Goal: Information Seeking & Learning: Learn about a topic

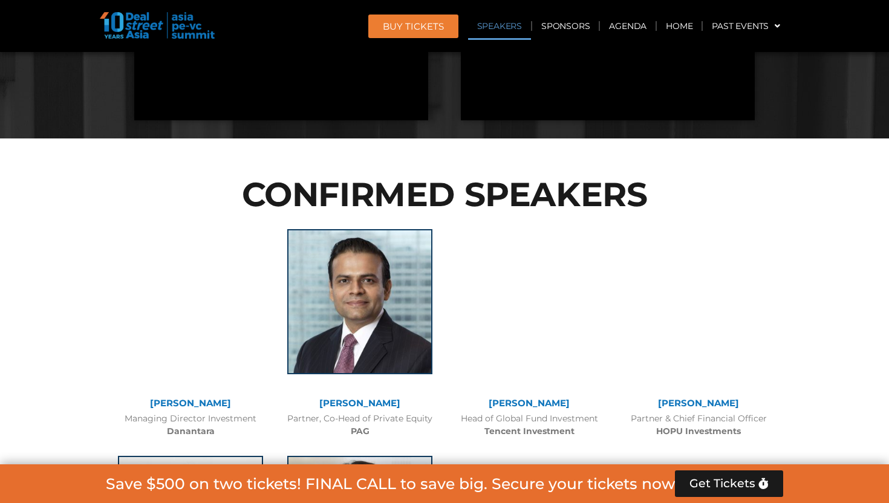
scroll to position [808, 0]
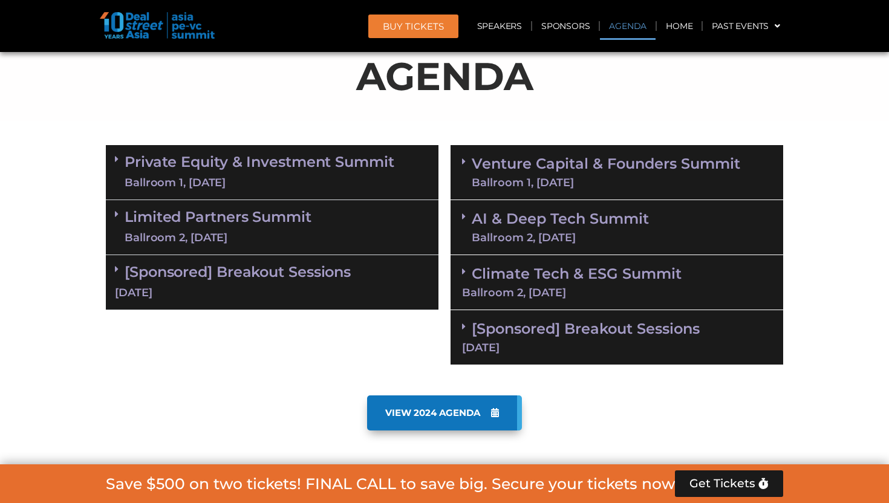
click at [277, 170] on link "Private Equity & Investment Summit Ballroom 1, 10 Sept" at bounding box center [260, 172] width 270 height 36
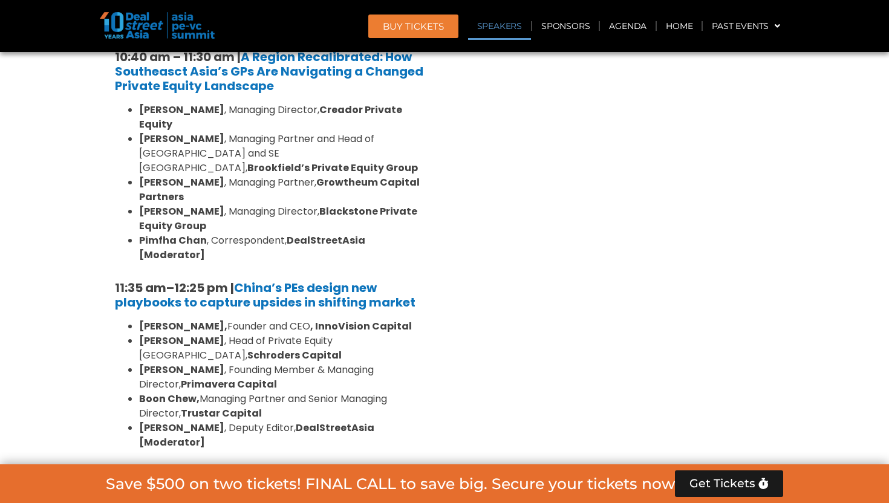
scroll to position [1334, 0]
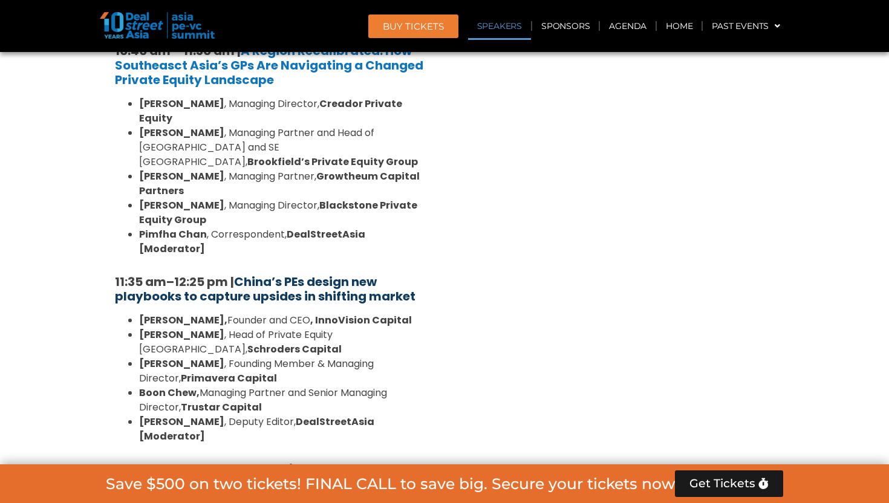
click at [324, 273] on strong "China’s PEs design new playbooks to capture upsides in shifting market" at bounding box center [265, 288] width 300 height 31
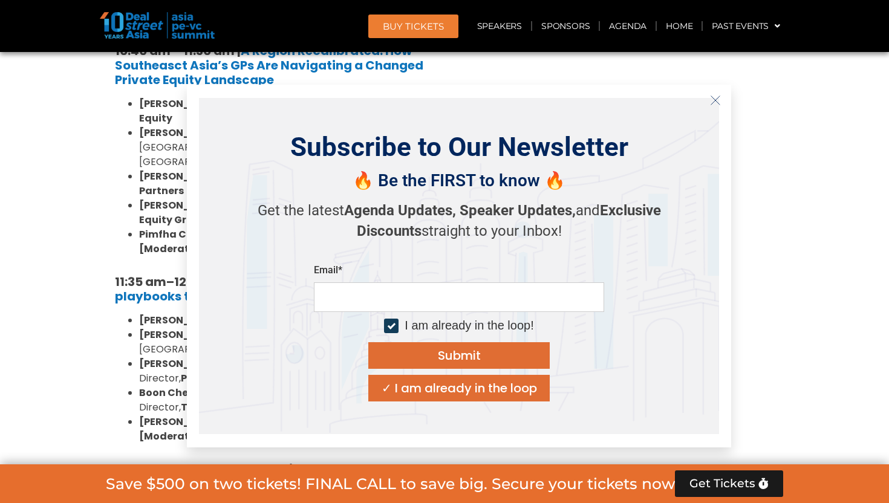
click at [710, 102] on icon "Close" at bounding box center [715, 100] width 11 height 11
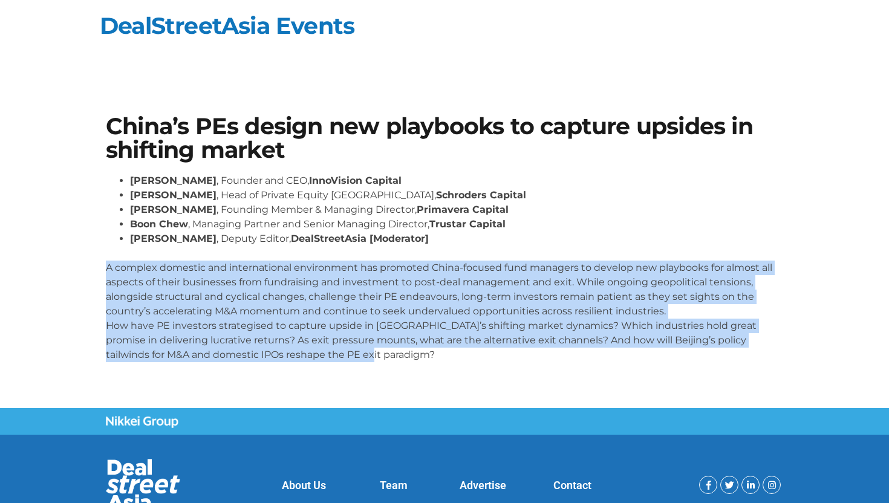
drag, startPoint x: 105, startPoint y: 269, endPoint x: 364, endPoint y: 354, distance: 272.4
click at [364, 354] on p "A complex domestic and international environment has promoted China-focused fun…" at bounding box center [444, 304] width 677 height 116
copy p "A complex domestic and international environment has promoted China-focused fun…"
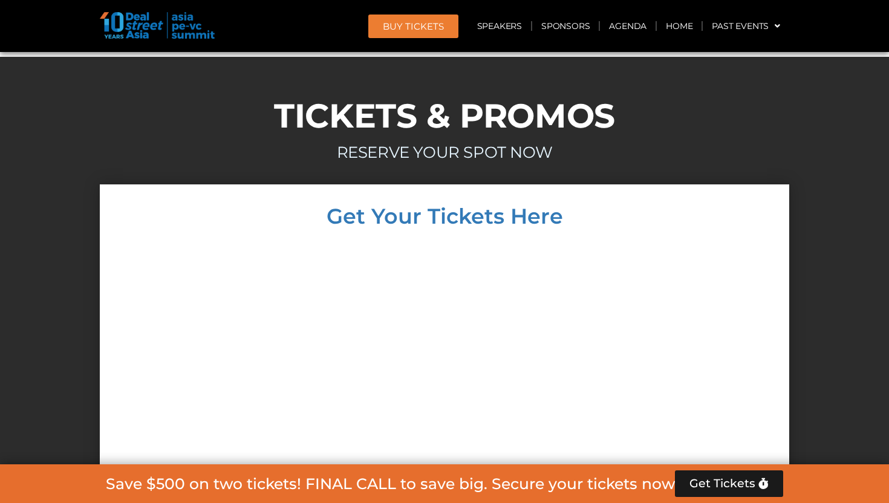
scroll to position [6931, 0]
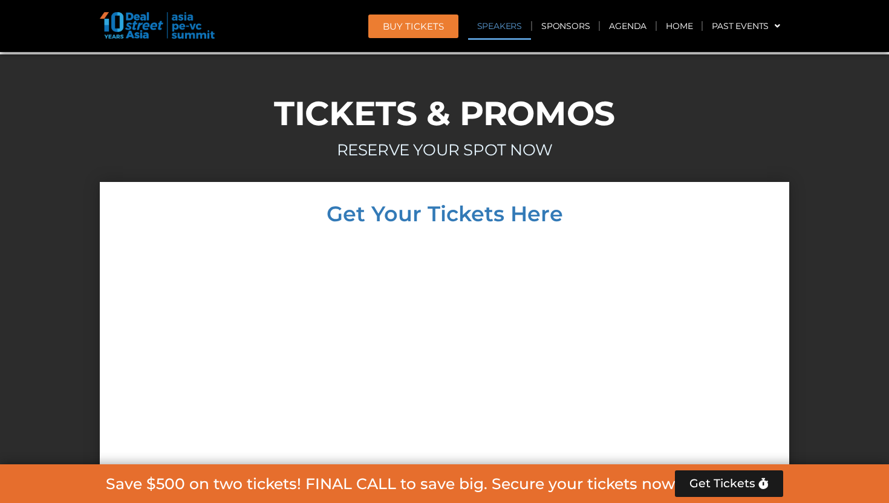
click at [508, 33] on link "Speakers" at bounding box center [499, 26] width 63 height 28
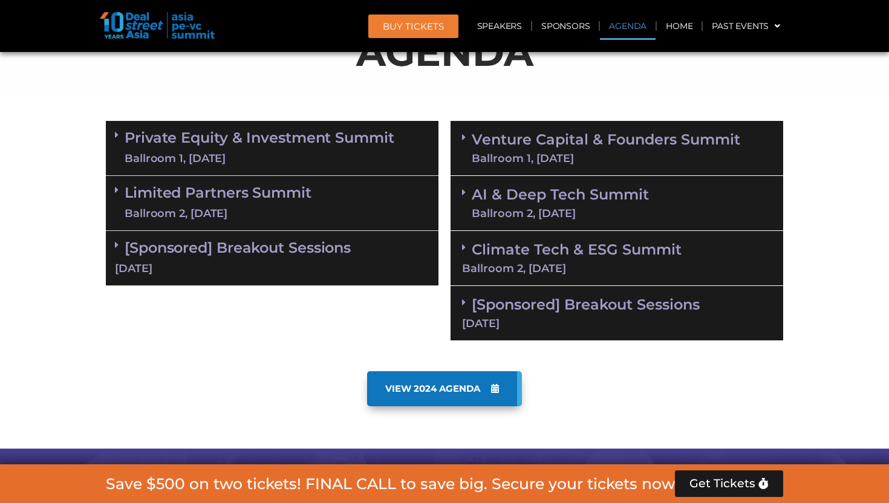
scroll to position [781, 0]
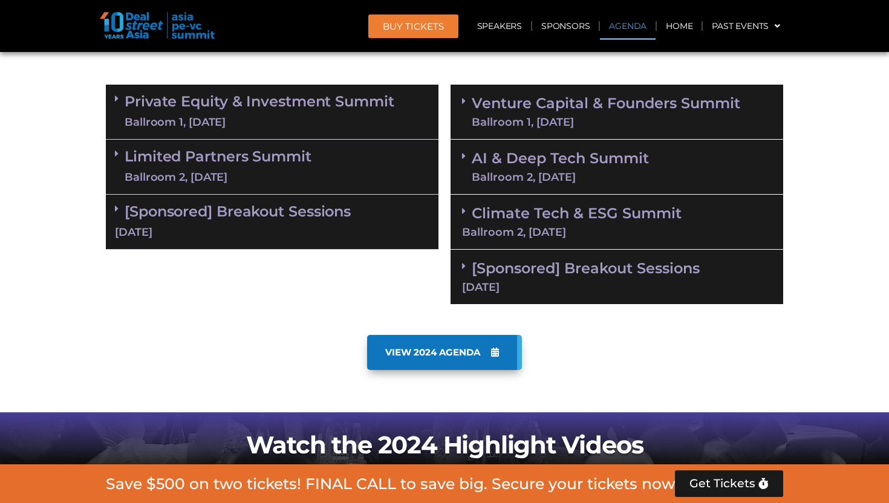
click at [256, 115] on div "Ballroom 1, [DATE]" at bounding box center [260, 122] width 270 height 15
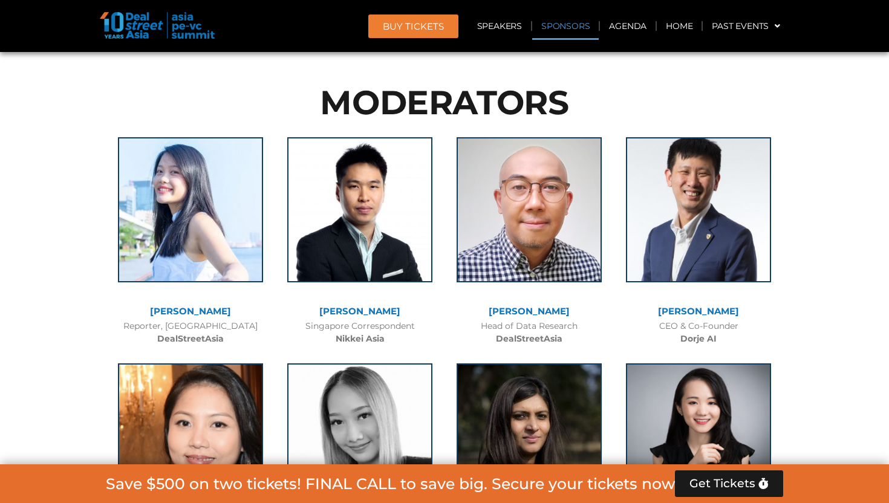
scroll to position [1343, 0]
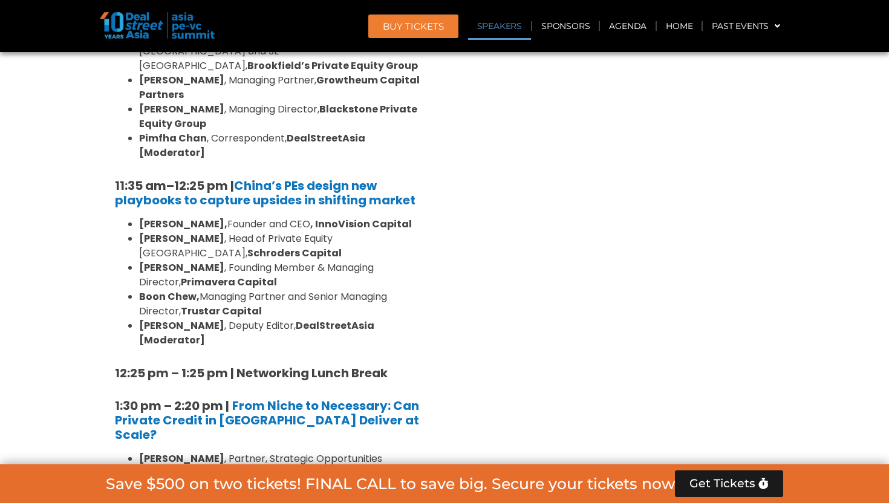
drag, startPoint x: 222, startPoint y: 154, endPoint x: 130, endPoint y: 128, distance: 95.9
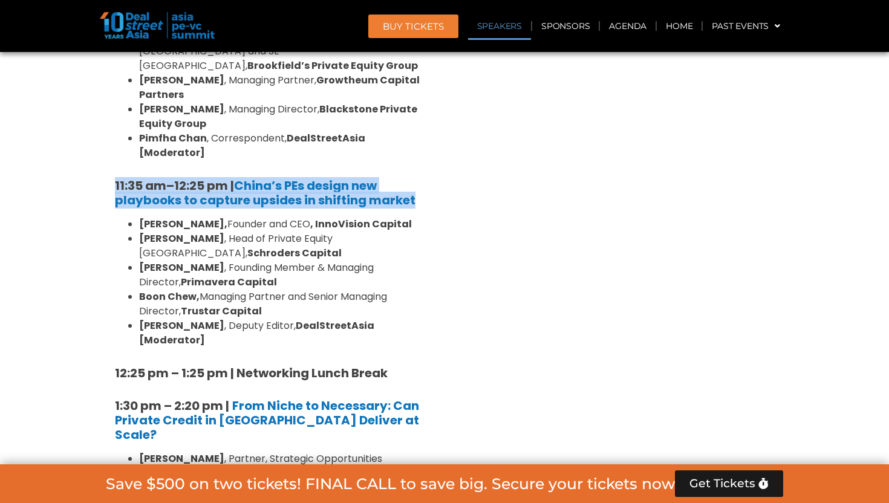
drag, startPoint x: 443, startPoint y: 144, endPoint x: 115, endPoint y: 129, distance: 328.6
copy h5 "11:35 am – 12:25 pm | China’s PEs design new playbooks to capture upsides in sh…"
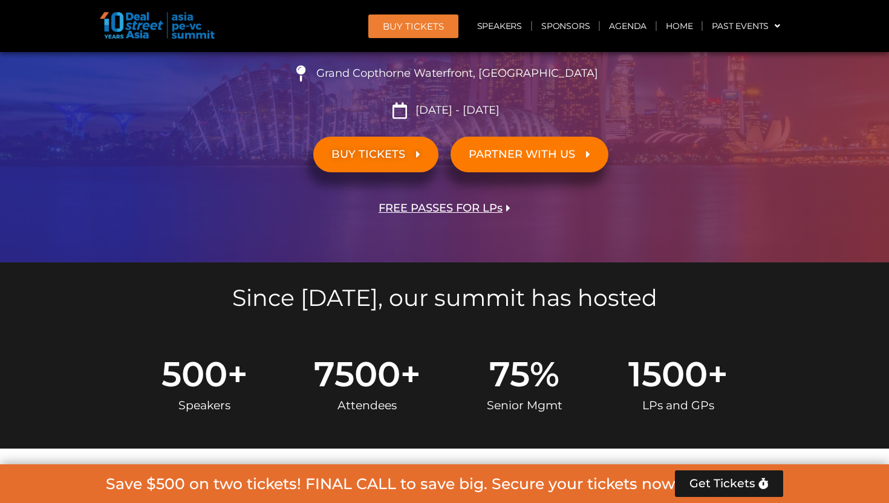
scroll to position [809, 0]
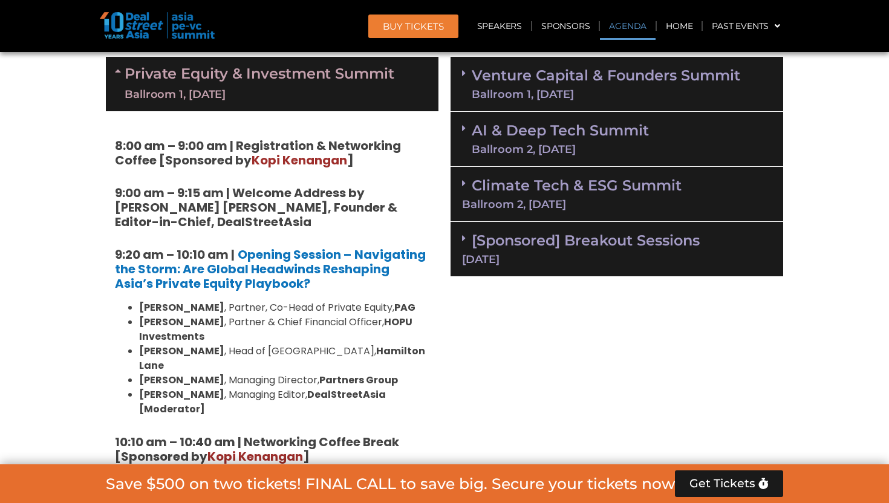
click at [561, 85] on link "Venture Capital & Founders​ Summit Ballroom 1, 11 Sept" at bounding box center [606, 83] width 268 height 31
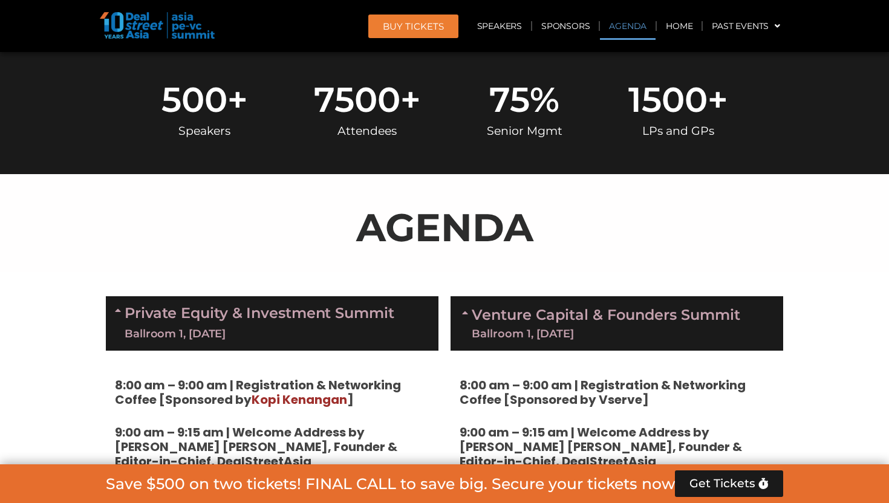
scroll to position [543, 0]
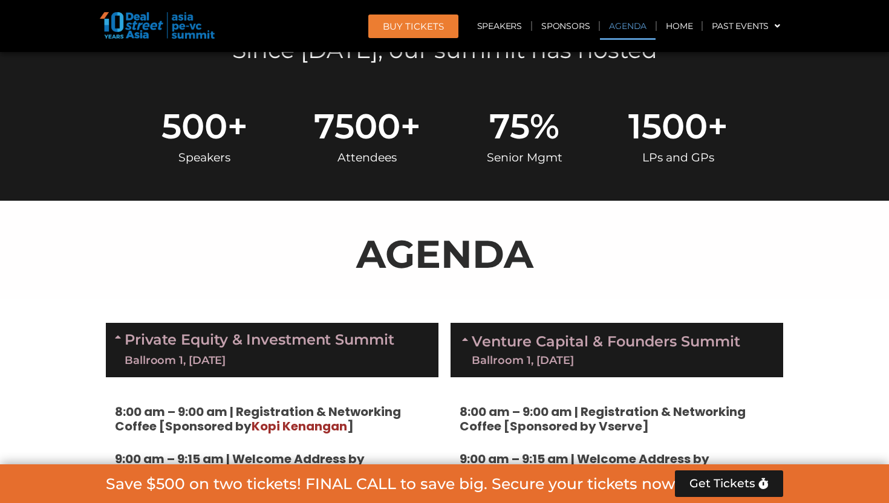
click at [559, 339] on link "Venture Capital & Founders​ Summit Ballroom 1, 11 Sept" at bounding box center [606, 349] width 268 height 31
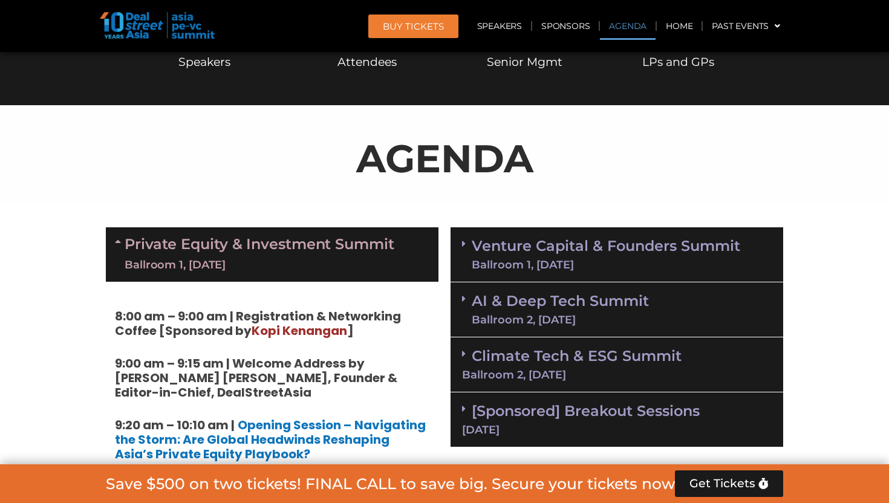
click at [540, 314] on div "Ballroom 2, 11 Sept" at bounding box center [560, 319] width 177 height 11
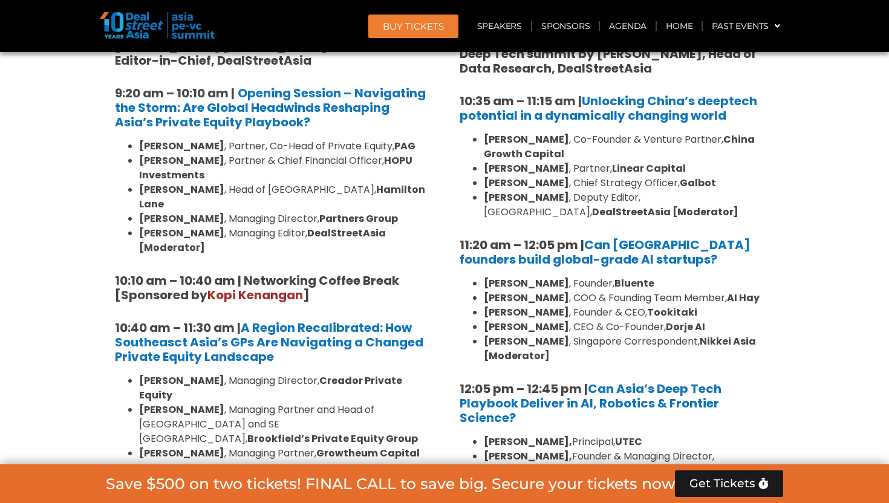
scroll to position [971, 0]
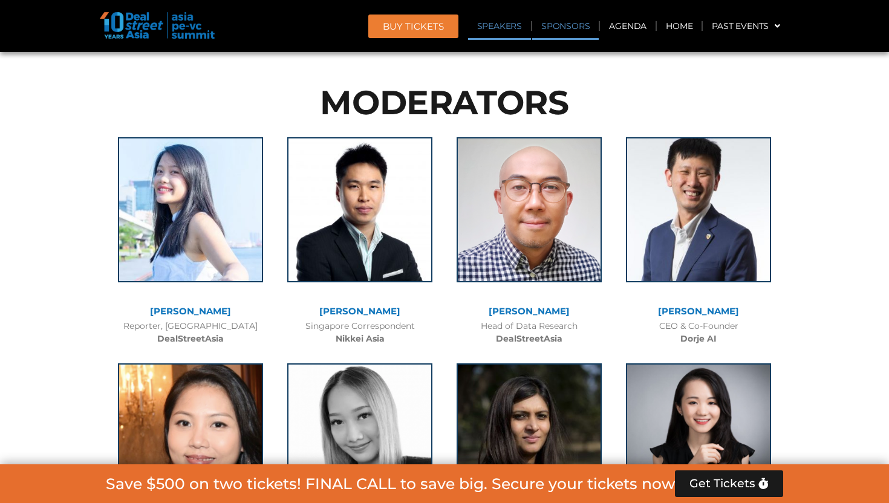
scroll to position [1343, 0]
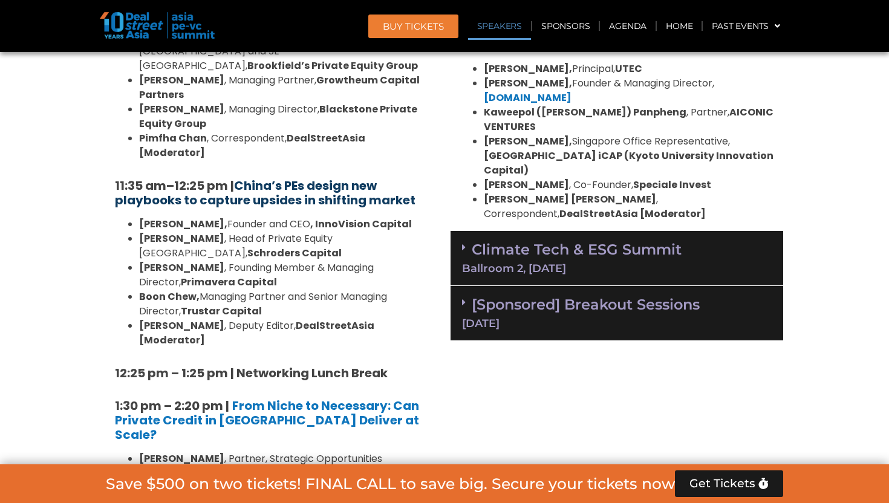
click at [259, 177] on strong "China’s PEs design new playbooks to capture upsides in shifting market" at bounding box center [265, 192] width 300 height 31
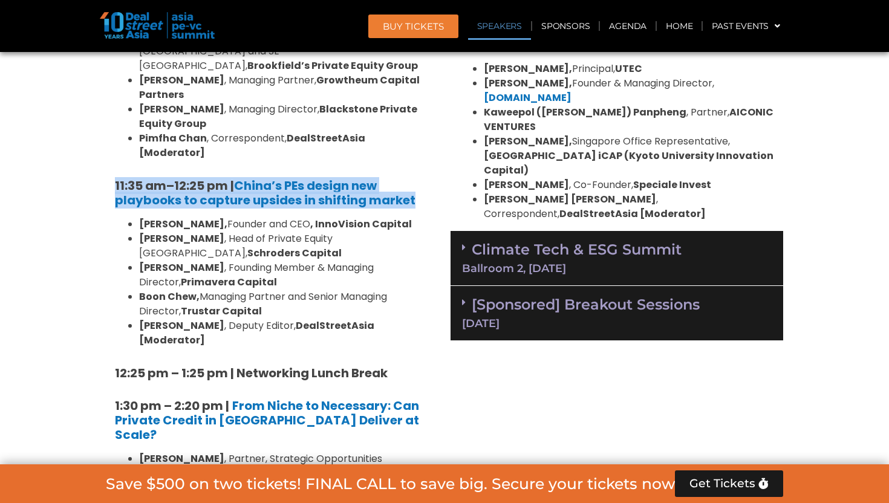
drag, startPoint x: 114, startPoint y: 127, endPoint x: 421, endPoint y: 141, distance: 307.4
copy h5 "11:35 am – 12:25 pm | China’s PEs design new playbooks to capture upsides in sh…"
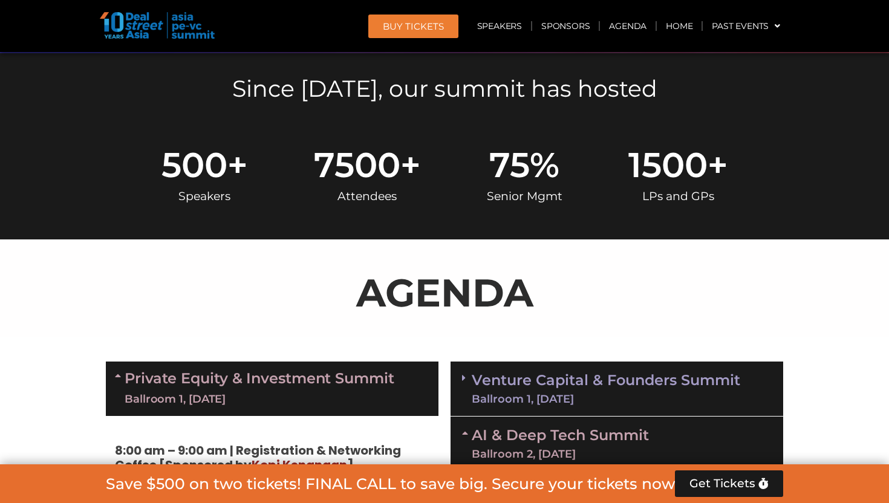
scroll to position [729, 0]
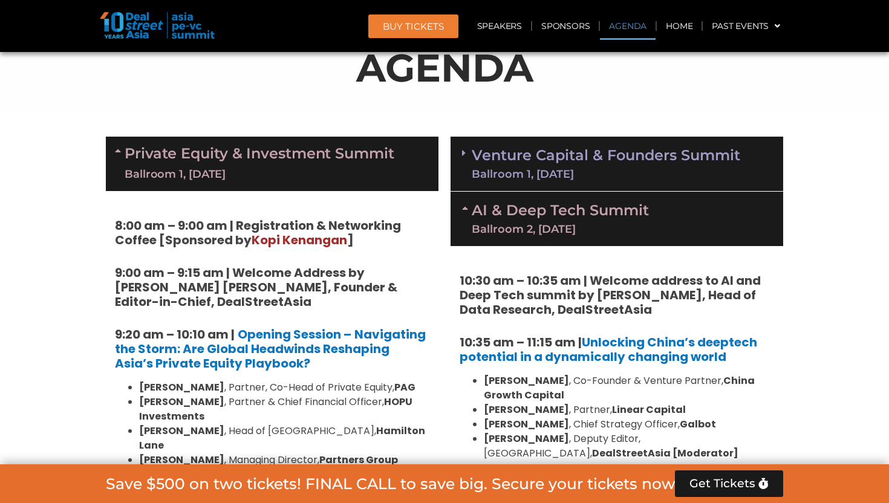
click at [566, 207] on link "AI & Deep Tech Summit Ballroom 2, 11 Sept" at bounding box center [560, 218] width 177 height 31
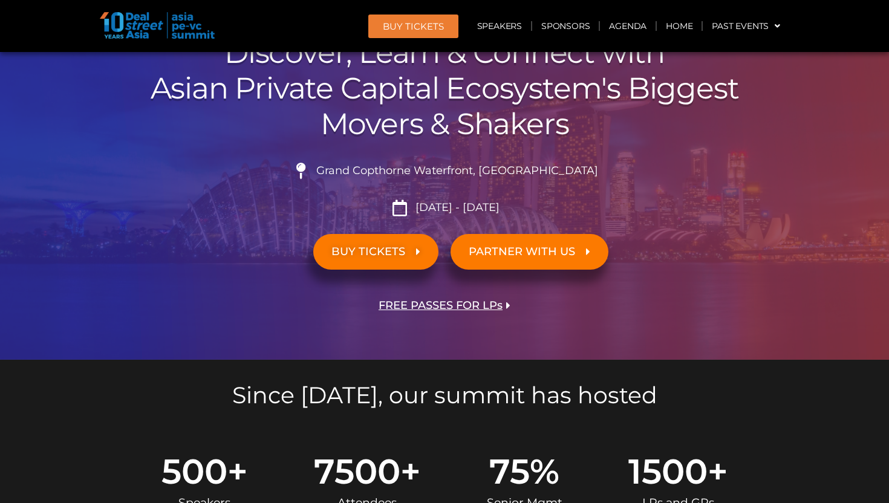
scroll to position [539, 0]
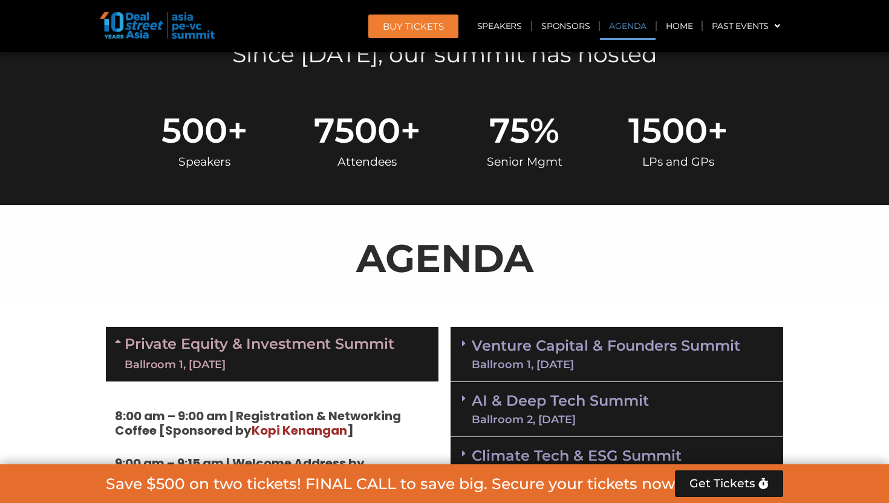
click at [277, 365] on div "Ballroom 1, 10 Sept" at bounding box center [260, 364] width 270 height 15
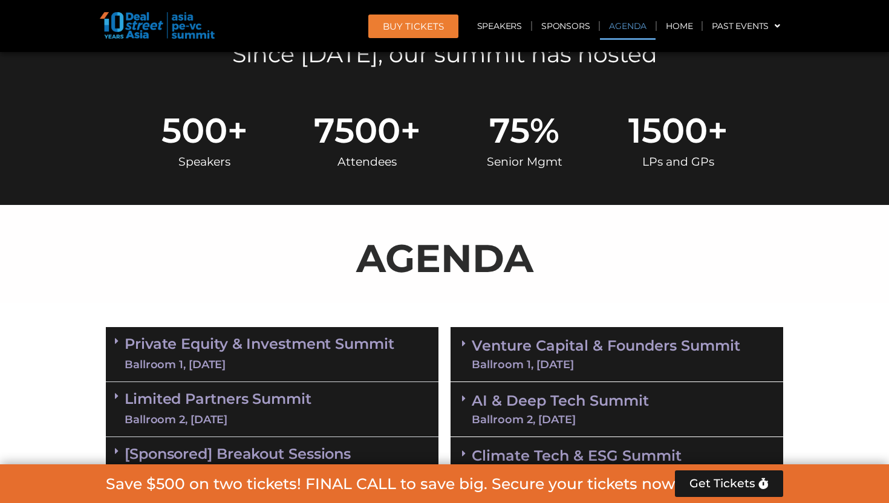
click at [518, 410] on link "AI & Deep Tech Summit Ballroom 2, 11 Sept" at bounding box center [560, 409] width 177 height 31
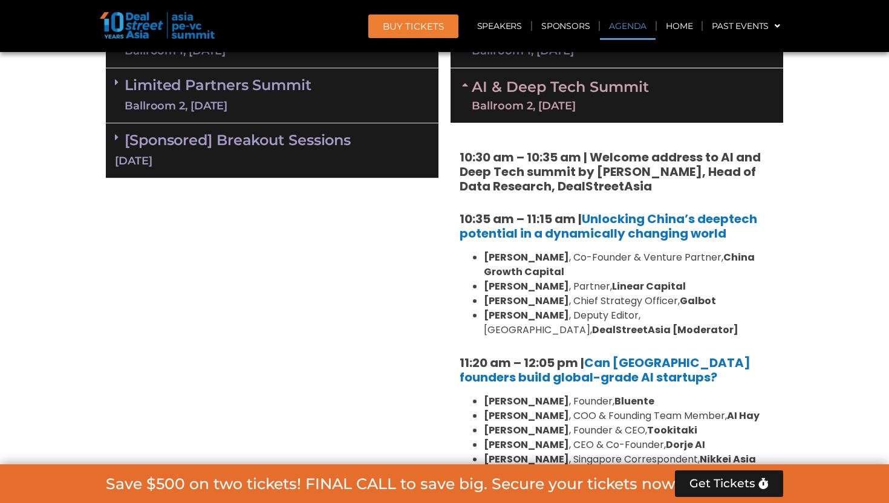
scroll to position [970, 0]
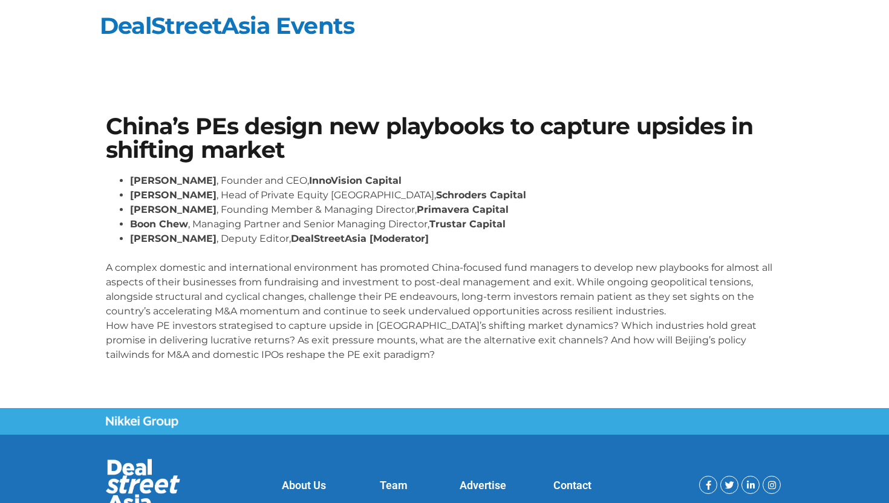
click at [342, 357] on p "A complex domestic and international environment has promoted China-focused fun…" at bounding box center [444, 304] width 677 height 116
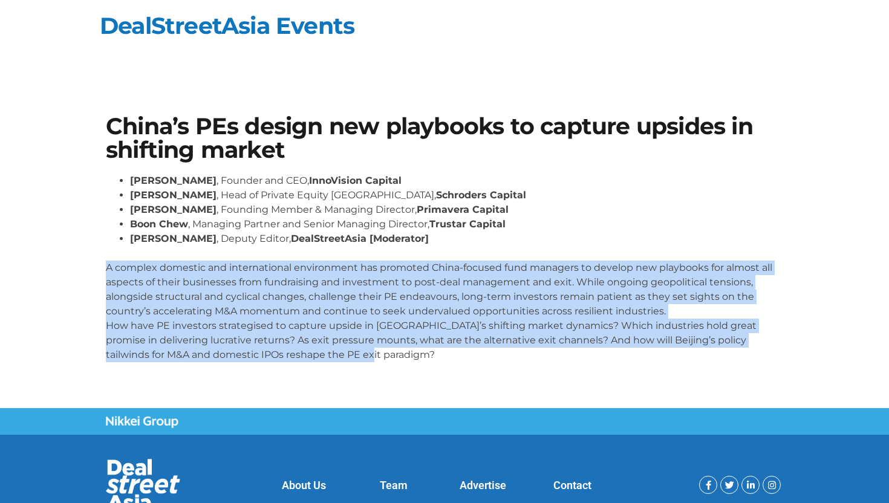
drag, startPoint x: 365, startPoint y: 355, endPoint x: 86, endPoint y: 272, distance: 290.7
click at [86, 272] on section "China’s PEs design new playbooks to capture upsides in shifting market [PERSON_…" at bounding box center [444, 243] width 889 height 329
copy p "A complex domestic and international environment has promoted China-focused fun…"
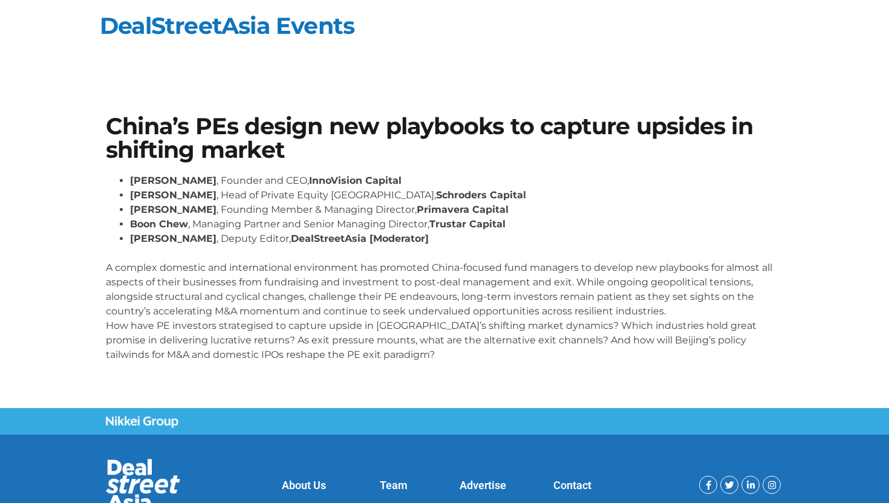
click at [352, 356] on p "A complex domestic and international environment has promoted China-focused fun…" at bounding box center [444, 304] width 677 height 116
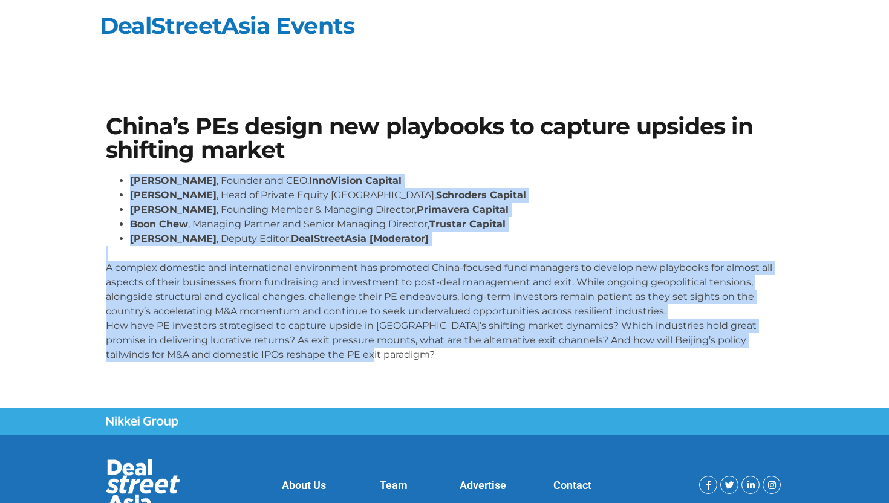
drag, startPoint x: 363, startPoint y: 361, endPoint x: 126, endPoint y: 173, distance: 302.0
click at [126, 173] on div "[PERSON_NAME] , Founder and CEO, InnoVision Capital [PERSON_NAME] , Head of Pri…" at bounding box center [444, 267] width 677 height 189
copy div "Lore Ipsu , Dolorsi ame CON, AdipIscing Elitsed Doe Temp , Inci ut Laboree Dolo…"
click at [334, 22] on link "DealStreetAsia Events" at bounding box center [227, 25] width 255 height 28
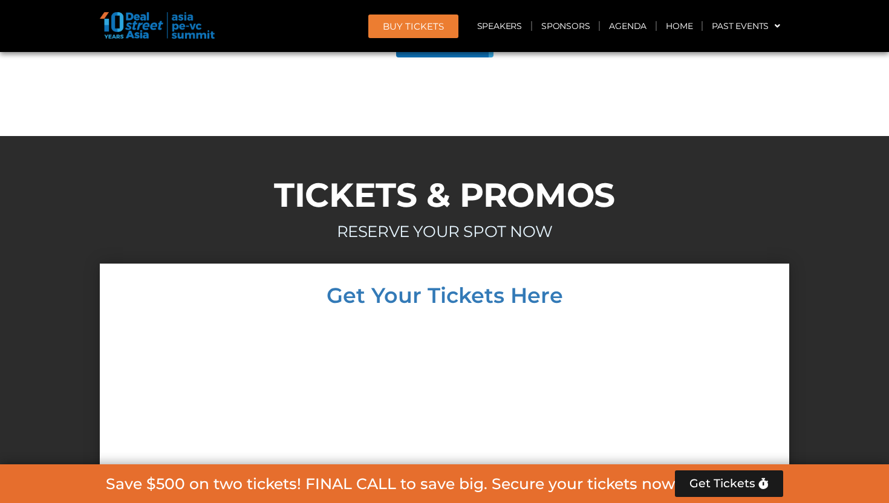
scroll to position [6850, 0]
